Goal: Download file/media

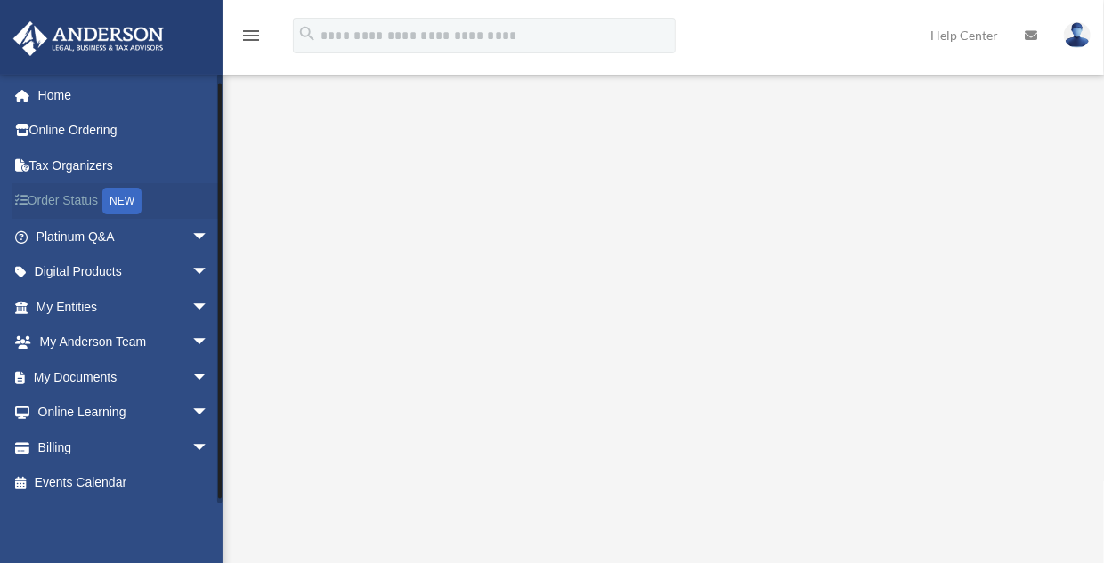
scroll to position [1, 0]
click at [191, 376] on span "arrow_drop_down" at bounding box center [209, 378] width 36 height 36
click at [69, 413] on link "Box" at bounding box center [130, 413] width 211 height 36
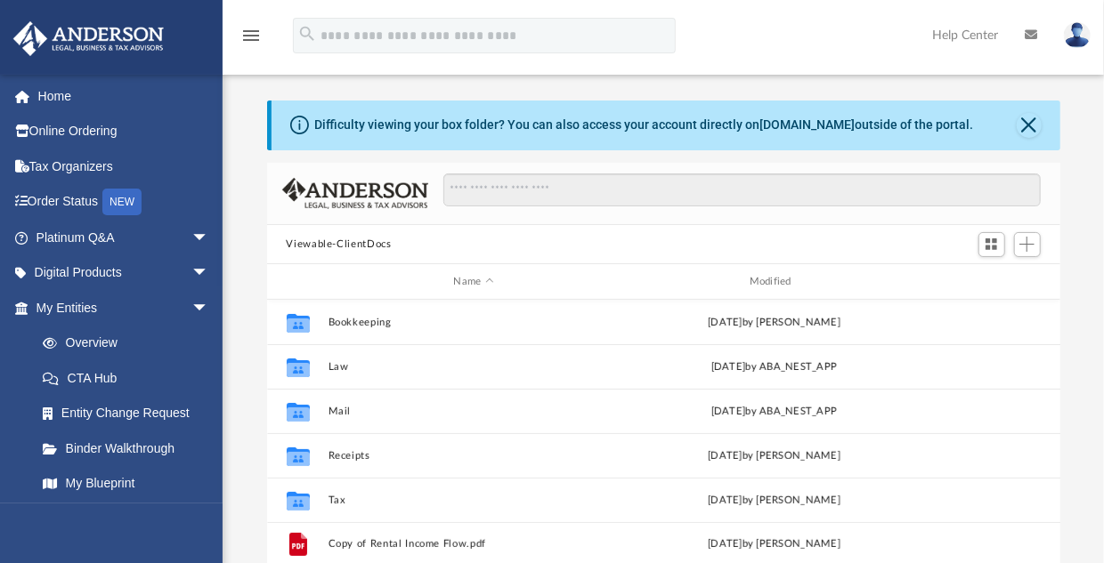
scroll to position [391, 780]
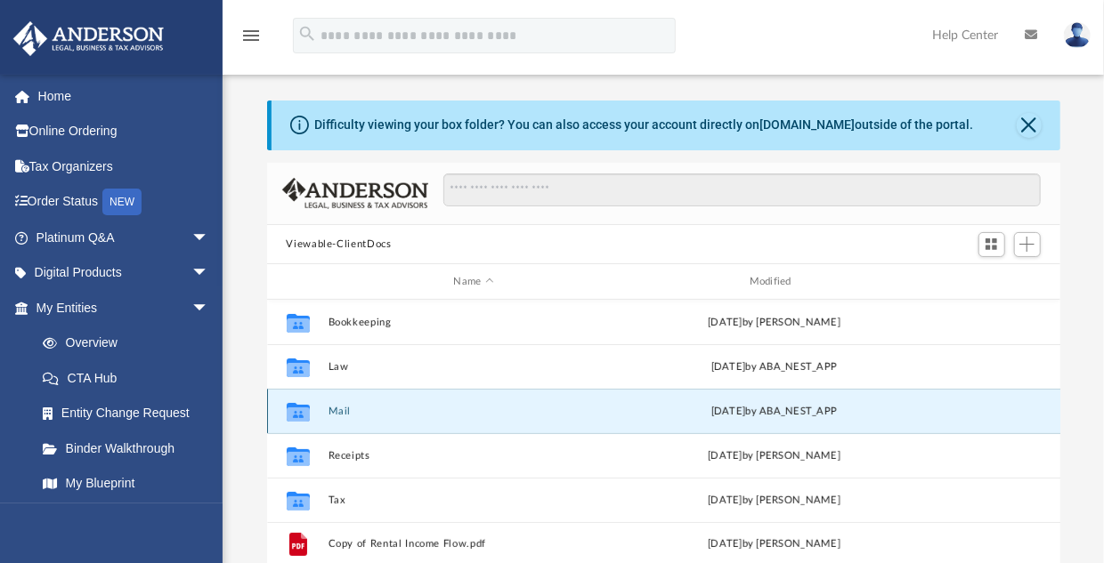
click at [350, 409] on button "Mail" at bounding box center [474, 412] width 292 height 12
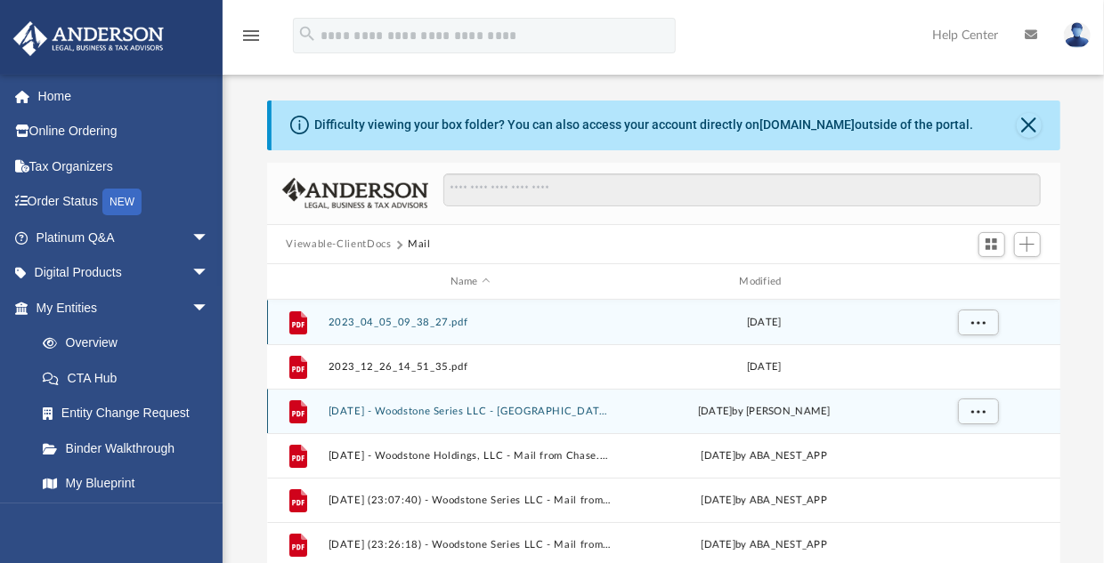
scroll to position [13, 13]
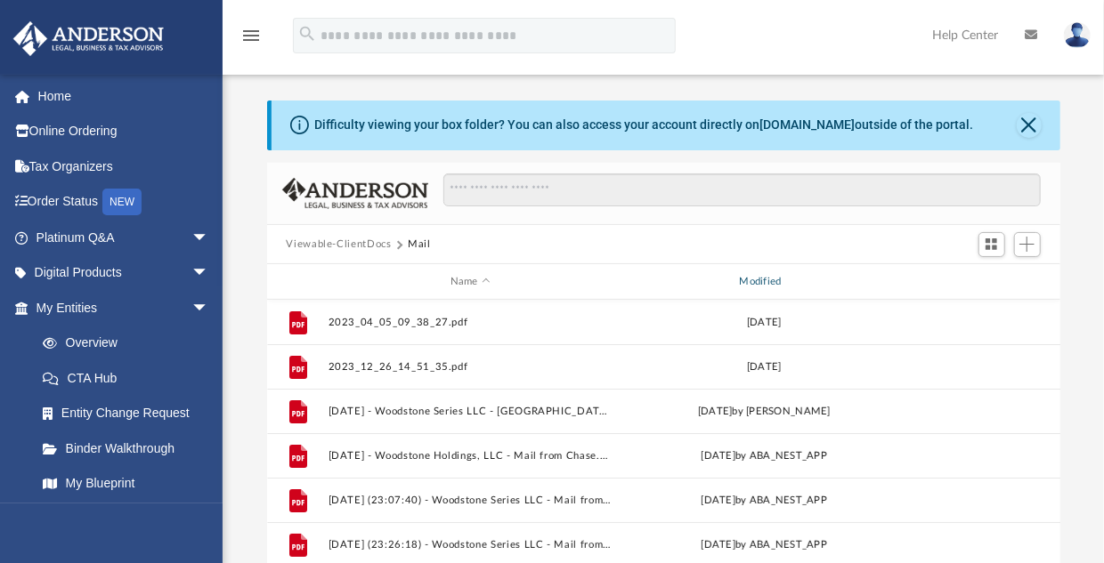
click at [769, 280] on div "Modified" at bounding box center [763, 282] width 286 height 16
click at [765, 283] on div "Modified" at bounding box center [763, 282] width 286 height 16
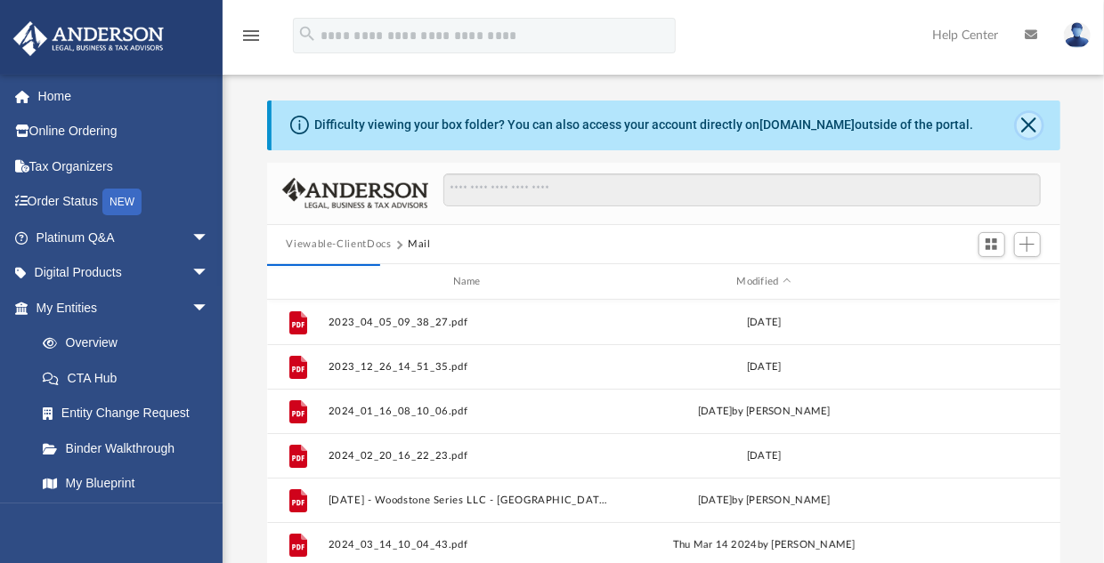
click at [1031, 122] on button "Close" at bounding box center [1029, 125] width 25 height 25
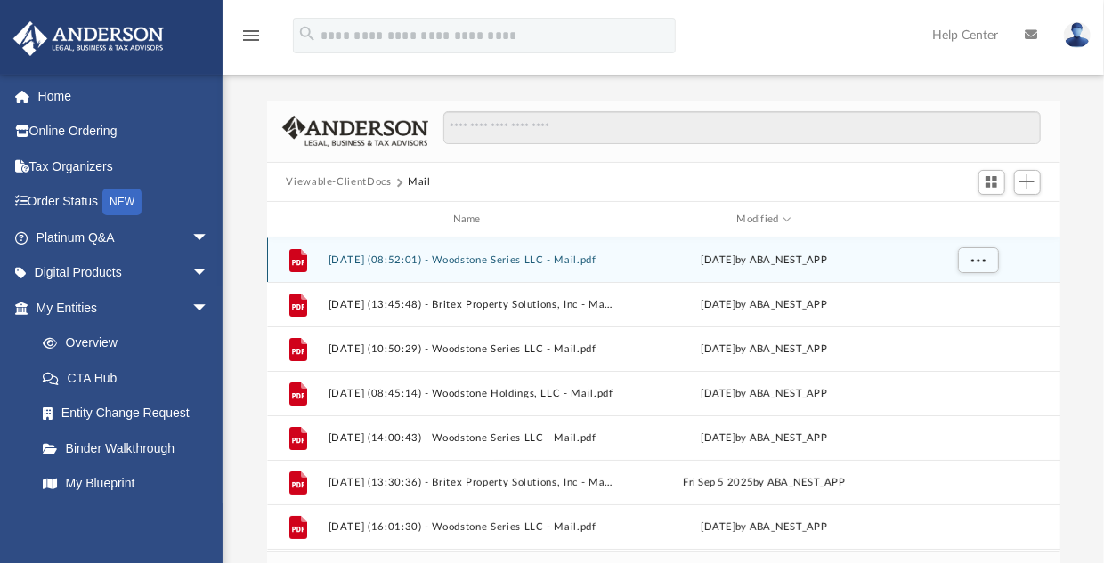
click at [493, 255] on button "2025.10.02 (08:52:01) - Woodstone Series LLC - Mail.pdf" at bounding box center [471, 261] width 286 height 12
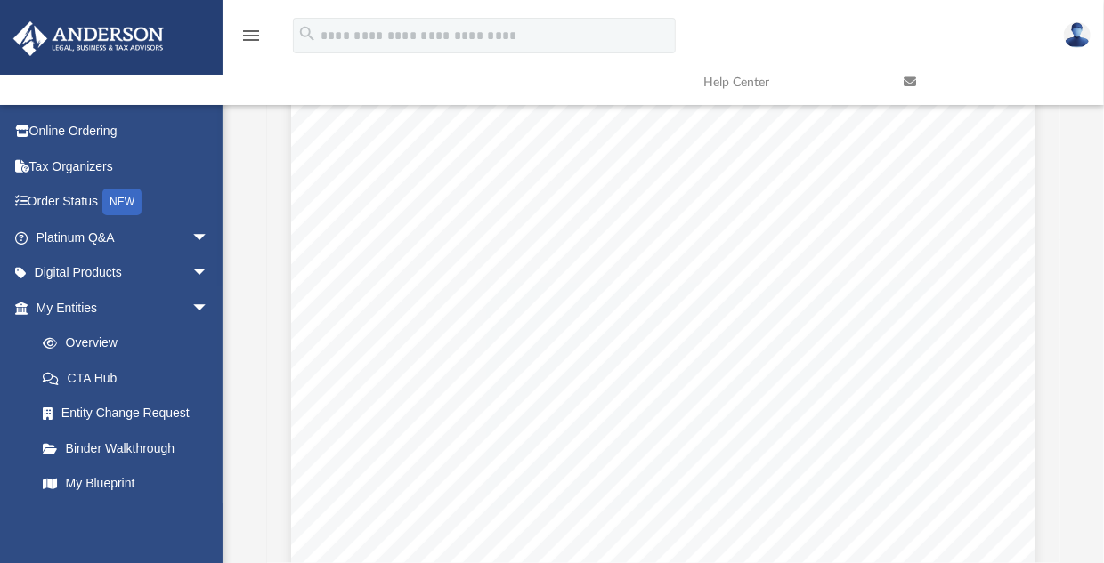
scroll to position [0, 0]
